Goal: Navigation & Orientation: Find specific page/section

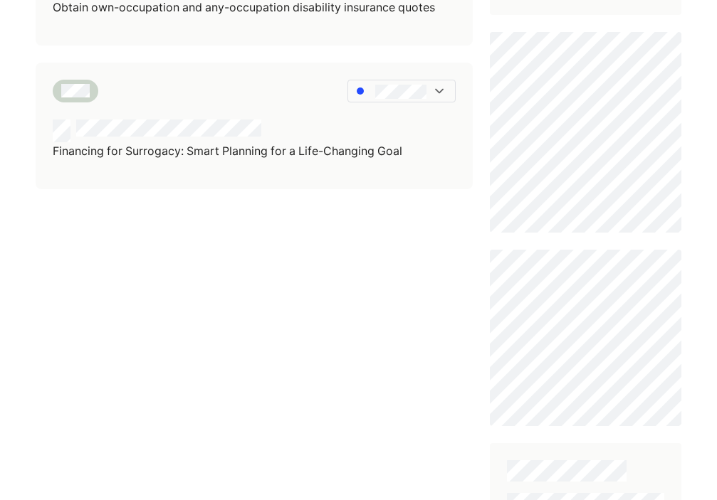
scroll to position [515, 0]
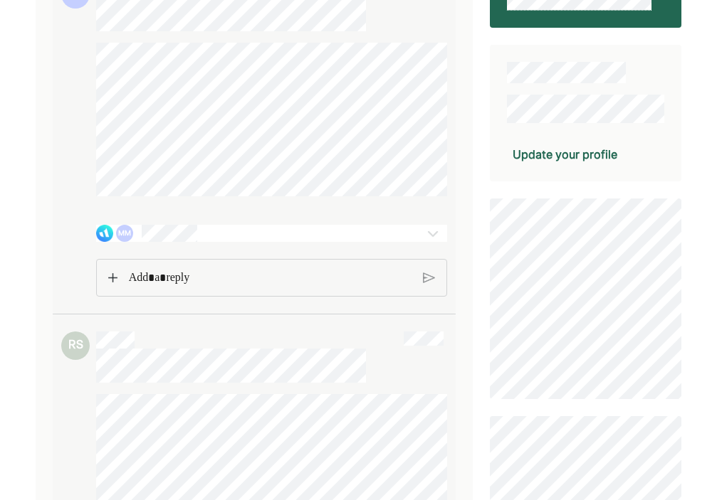
scroll to position [255, 0]
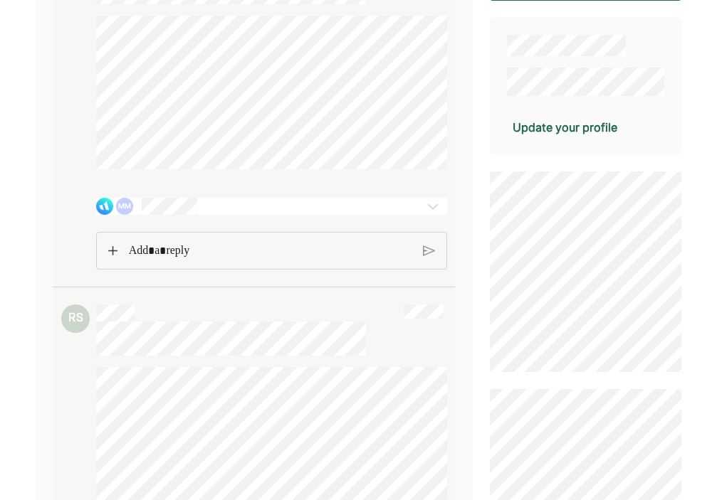
click at [435, 215] on img at bounding box center [432, 206] width 17 height 17
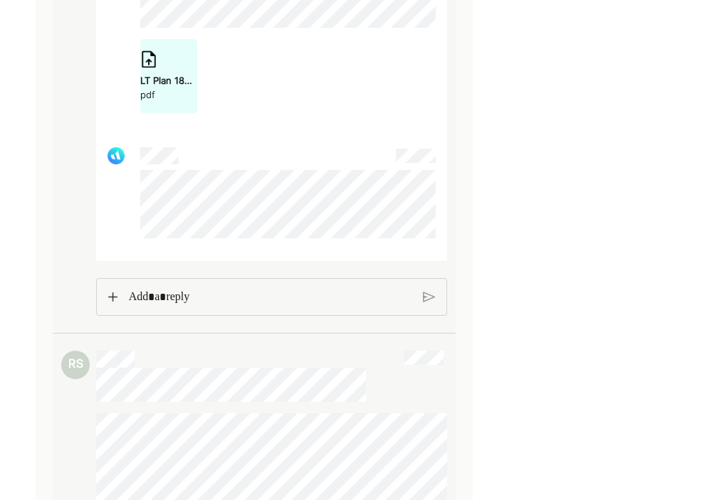
scroll to position [5773, 0]
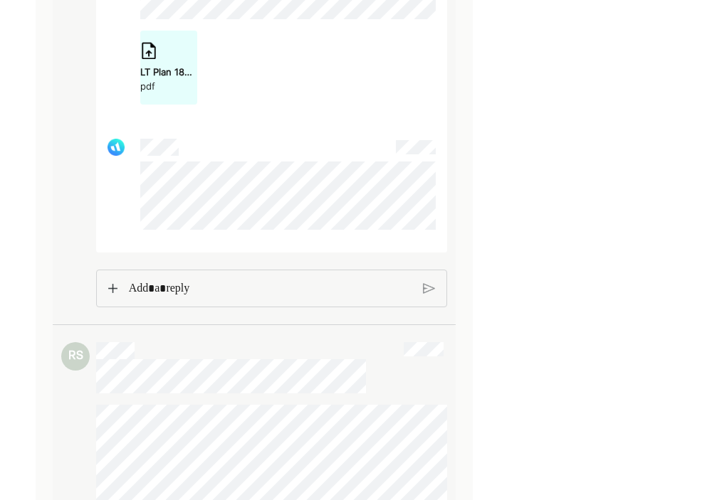
click at [278, 297] on p "Rich Text Editor. Editing area: main" at bounding box center [270, 289] width 283 height 19
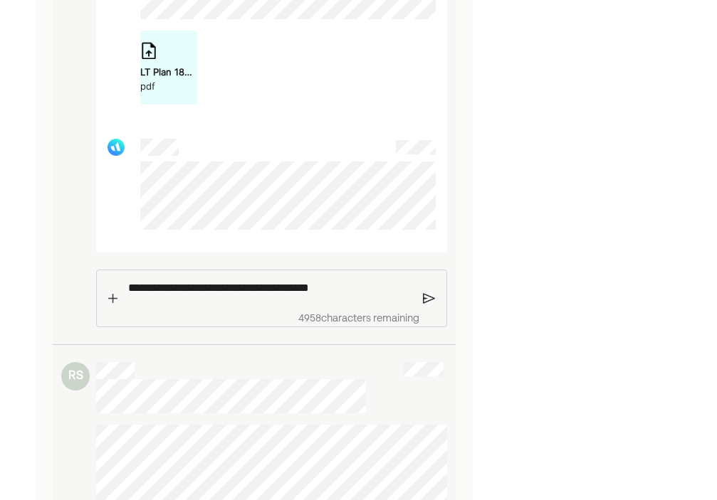
click at [426, 305] on img at bounding box center [429, 298] width 12 height 13
